Goal: Navigation & Orientation: Find specific page/section

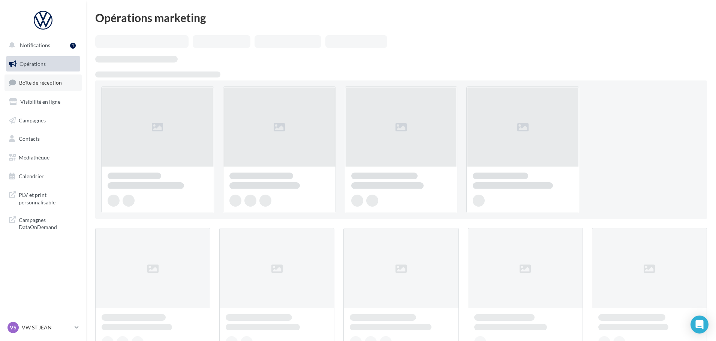
click at [49, 83] on span "Boîte de réception" at bounding box center [40, 82] width 43 height 6
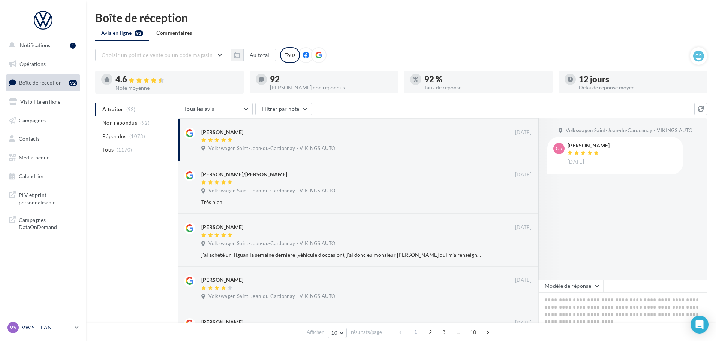
click at [59, 328] on p "VW ST JEAN" at bounding box center [47, 327] width 50 height 7
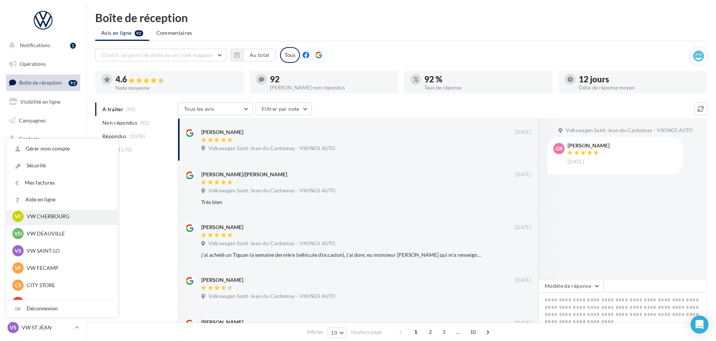
scroll to position [75, 0]
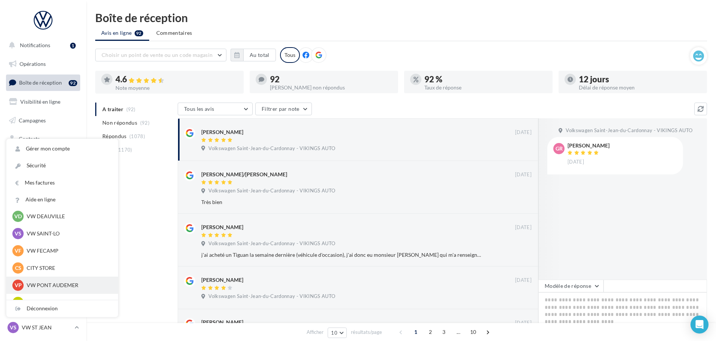
click at [51, 283] on p "VW PONT AUDEMER" at bounding box center [68, 285] width 82 height 7
